Goal: Information Seeking & Learning: Understand process/instructions

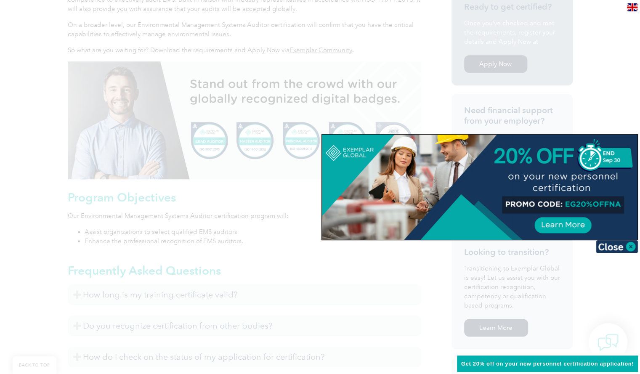
scroll to position [327, 0]
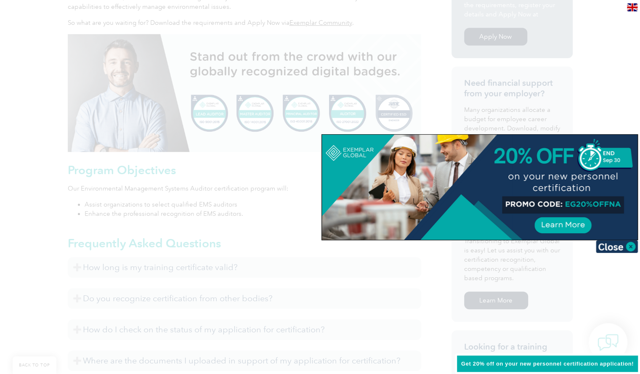
click at [630, 245] on img at bounding box center [617, 246] width 42 height 13
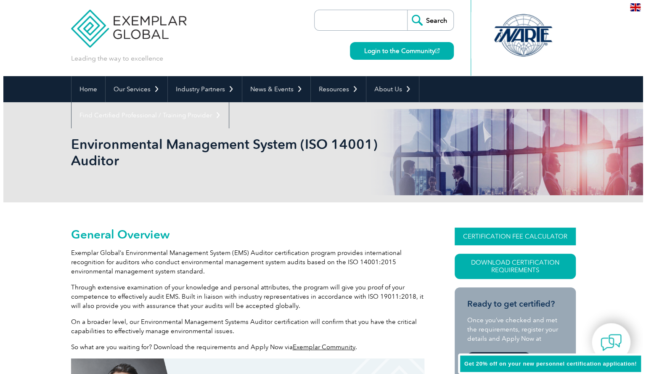
scroll to position [0, 0]
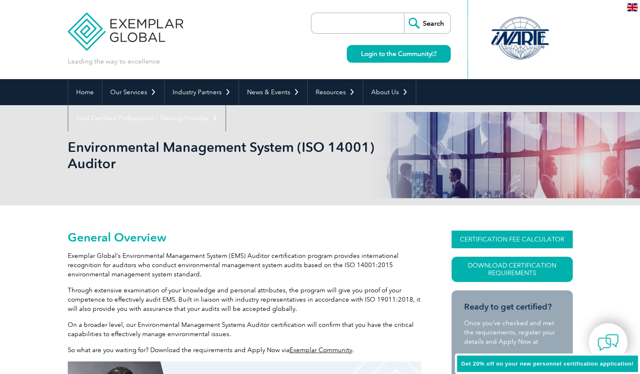
click at [529, 239] on link "CERTIFICATION FEE CALCULATOR" at bounding box center [512, 240] width 121 height 18
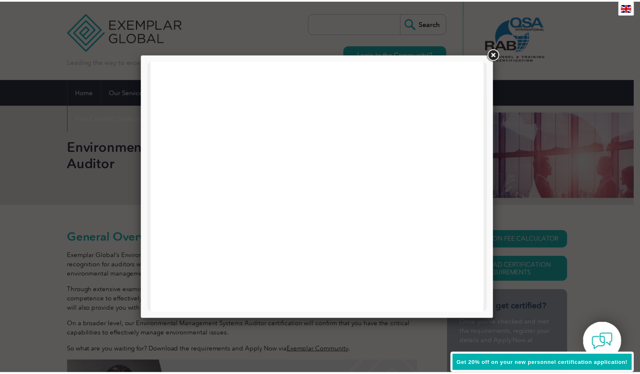
scroll to position [402, 0]
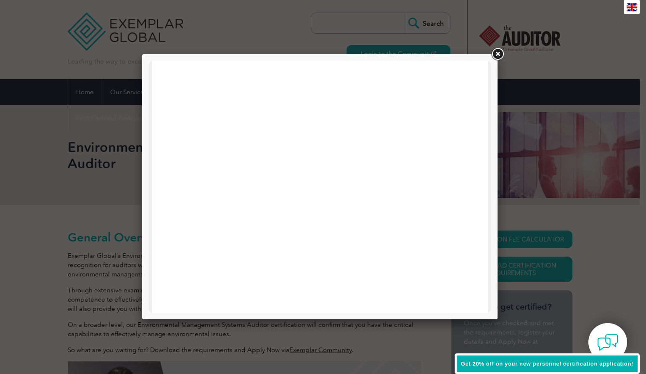
click at [496, 53] on link at bounding box center [497, 54] width 15 height 15
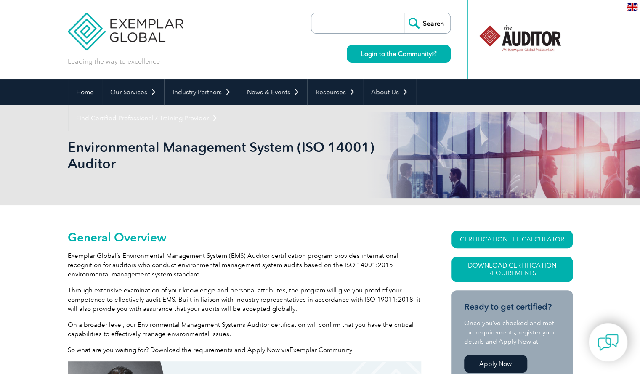
click at [186, 56] on div "Leading the way to excellence Search Login to the Community ▼" at bounding box center [320, 39] width 505 height 79
